Goal: Information Seeking & Learning: Learn about a topic

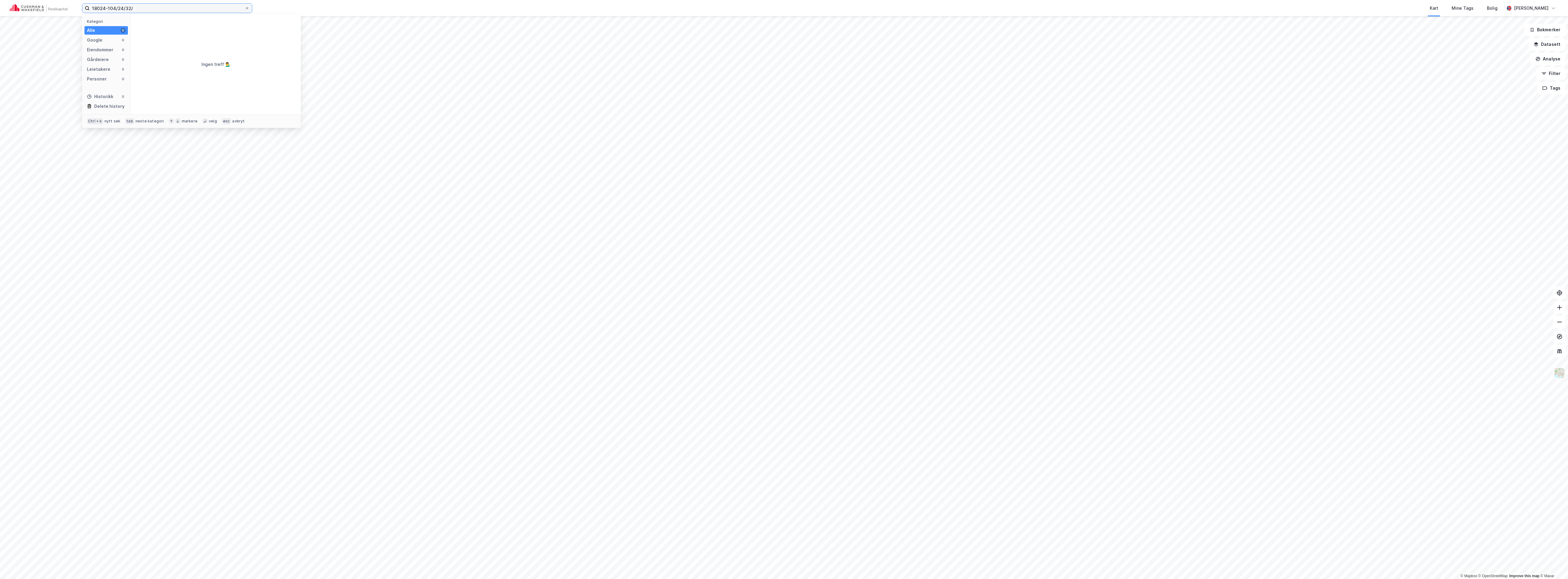
click at [139, 6] on input "18024-104/24/32/" at bounding box center [167, 8] width 155 height 9
paste input "3105-2063/1/301/0"
click at [159, 27] on span "[STREET_ADDRESS], [GEOGRAPHIC_DATA]" at bounding box center [221, 30] width 146 height 7
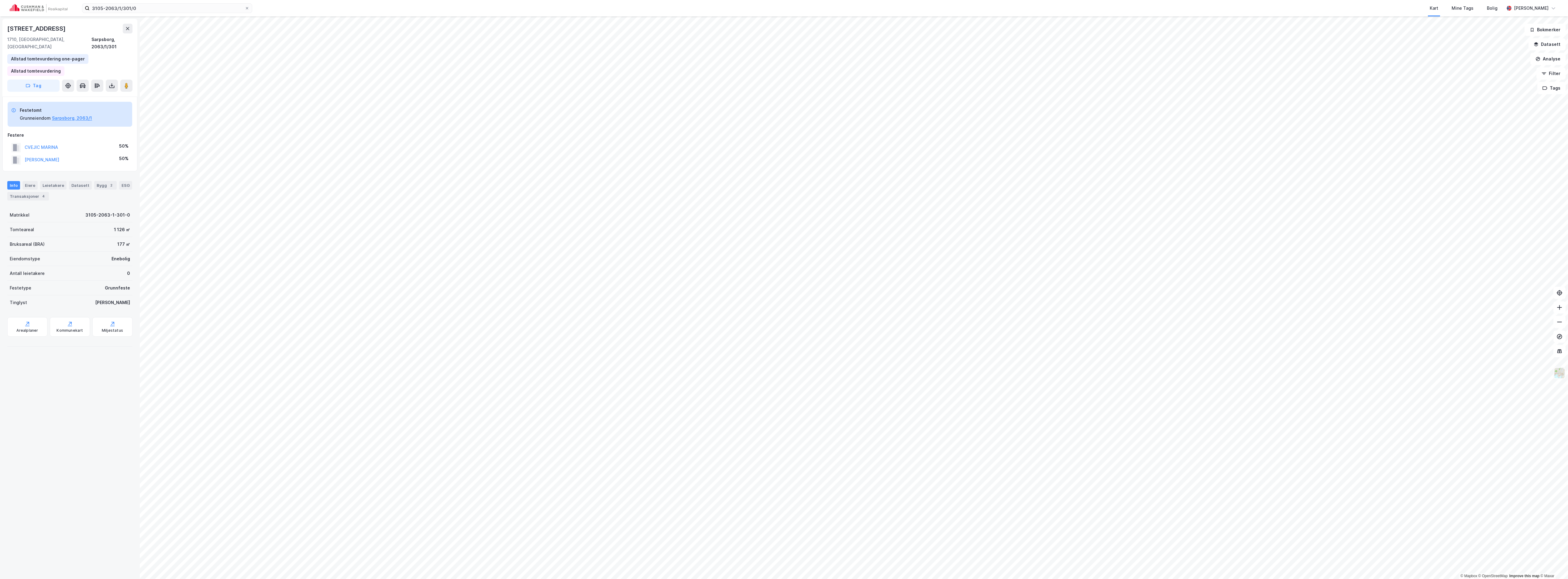
click at [1561, 374] on img at bounding box center [1559, 373] width 12 height 12
click at [1497, 202] on div "Standard" at bounding box center [1502, 205] width 19 height 7
drag, startPoint x: 66, startPoint y: 27, endPoint x: 4, endPoint y: 32, distance: 62.2
click at [4, 32] on div "[STREET_ADDRESS], Østfold Sarpsborg, 2063/1/301 Allstad tomtevurdering one-page…" at bounding box center [70, 58] width 135 height 78
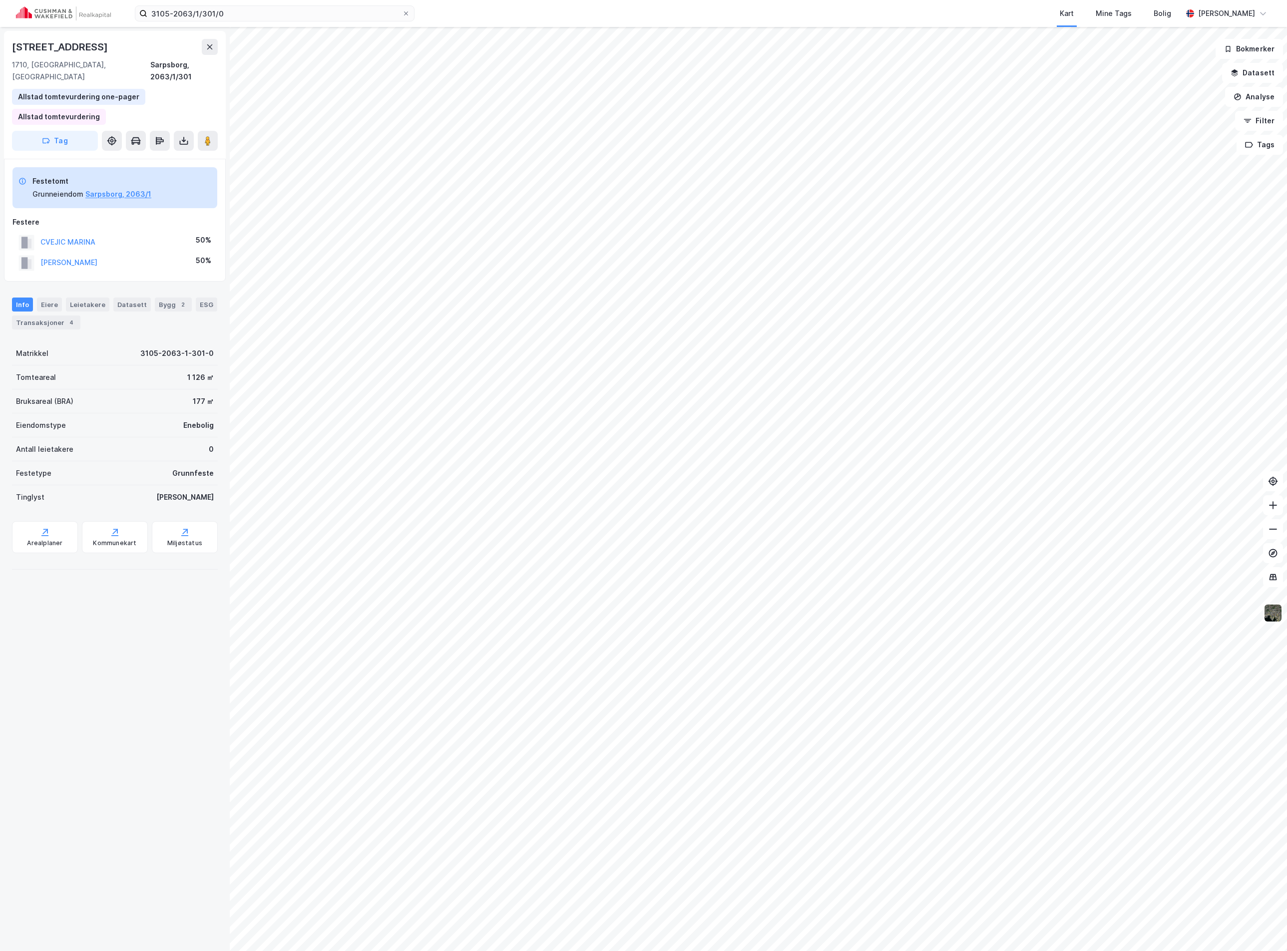
copy div "[STREET_ADDRESS]"
click at [203, 136] on icon at bounding box center [208, 141] width 10 height 10
click at [1272, 616] on img at bounding box center [1272, 613] width 19 height 19
click at [1179, 394] on div "Flyfoto" at bounding box center [1176, 393] width 25 height 12
click at [302, 18] on input "3105-2063/1/301/0" at bounding box center [274, 13] width 255 height 15
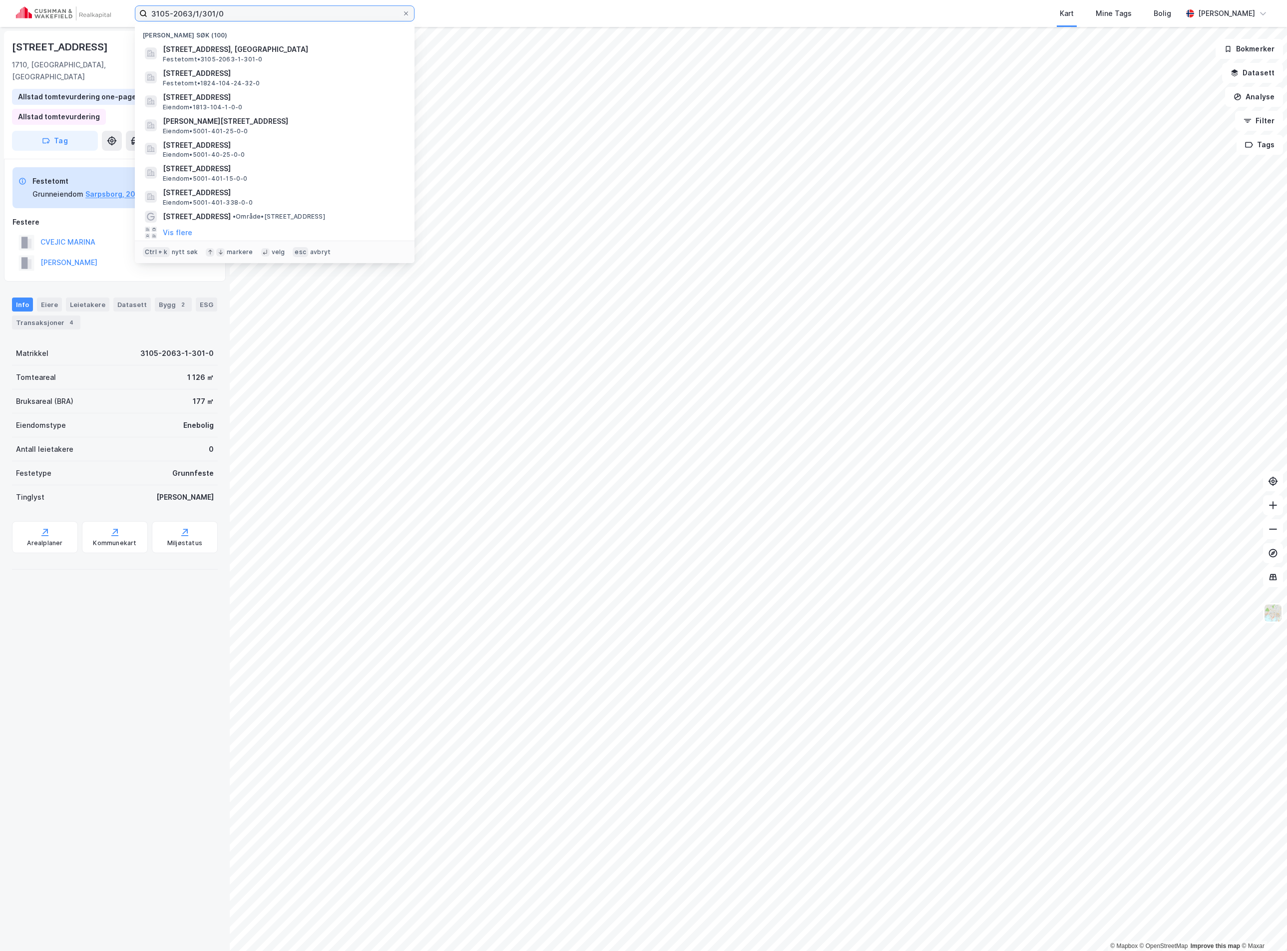
click at [302, 18] on input "3105-2063/1/301/0" at bounding box center [274, 13] width 255 height 15
paste input "203-1/1/3"
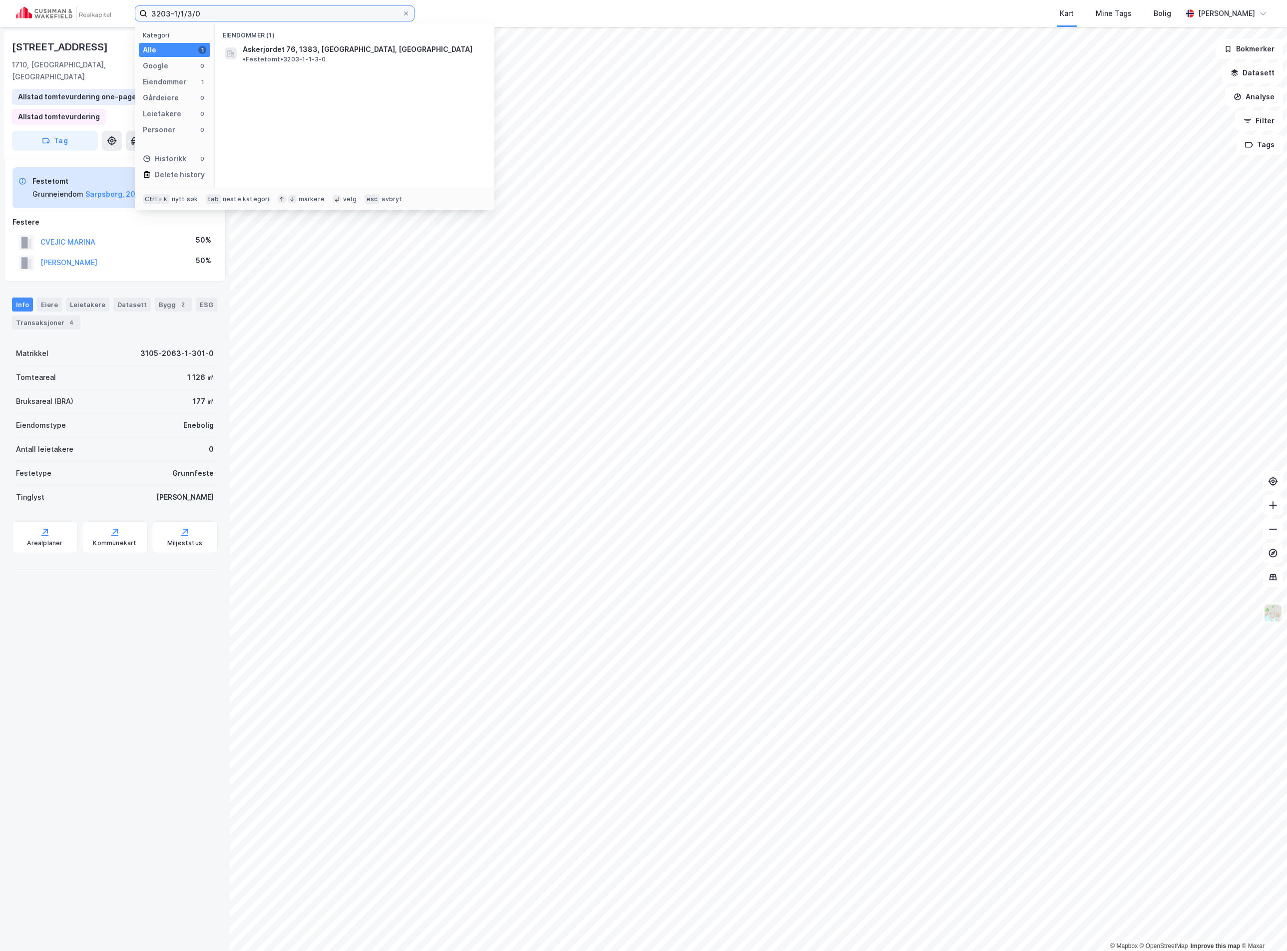
type input "3203-1/1/3/0"
click at [297, 46] on span "Askerjordet 76, 1383, [GEOGRAPHIC_DATA], [GEOGRAPHIC_DATA]" at bounding box center [358, 49] width 230 height 12
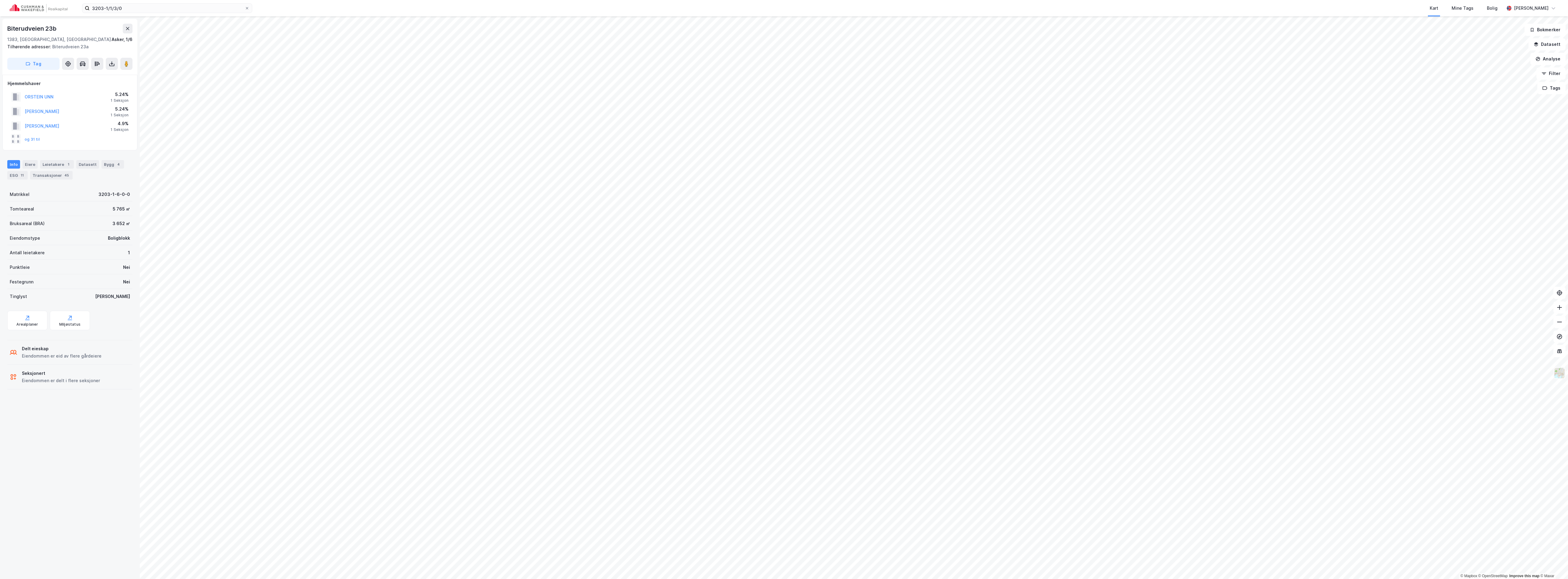
click at [1559, 373] on img at bounding box center [1559, 373] width 12 height 12
click at [1503, 206] on div "Standard" at bounding box center [1502, 205] width 19 height 7
click at [181, 8] on input "3203-1/1/3/0" at bounding box center [167, 8] width 155 height 9
click at [186, 33] on div "Askerjordet 76, 1383, [GEOGRAPHIC_DATA], [GEOGRAPHIC_DATA] • Festetomt • 3203-1…" at bounding box center [173, 32] width 147 height 12
